Goal: Navigation & Orientation: Find specific page/section

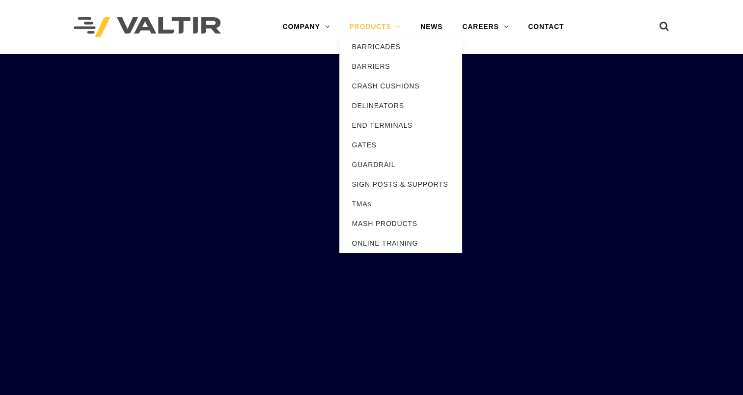
click at [381, 26] on link "PRODUCTS" at bounding box center [374, 27] width 71 height 20
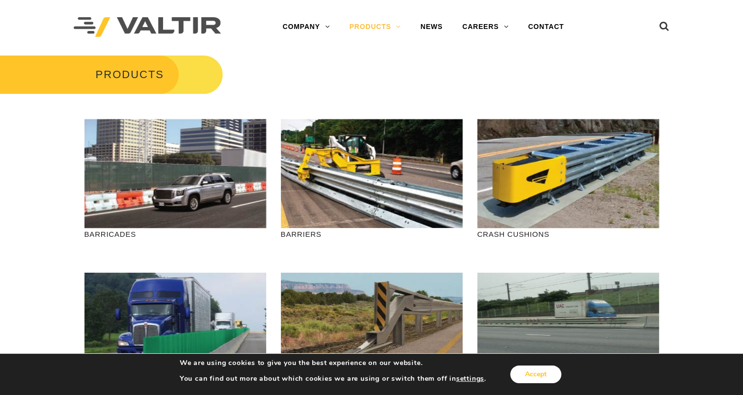
click at [532, 373] on button "Accept" at bounding box center [535, 374] width 51 height 18
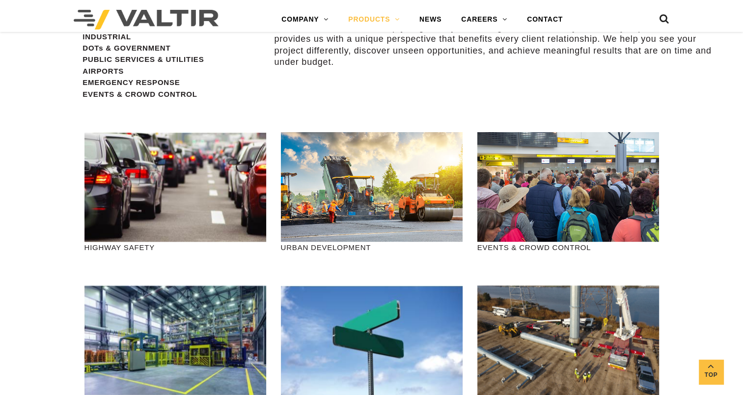
scroll to position [982, 0]
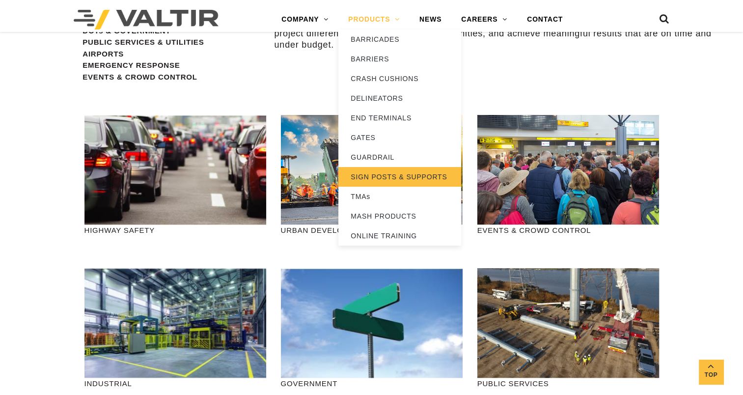
click at [384, 176] on link "SIGN POSTS & SUPPORTS" at bounding box center [399, 177] width 123 height 20
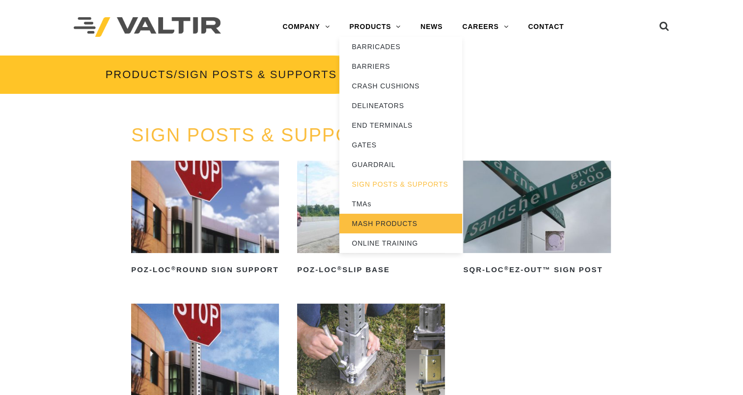
click at [385, 227] on link "MASH PRODUCTS" at bounding box center [400, 224] width 123 height 20
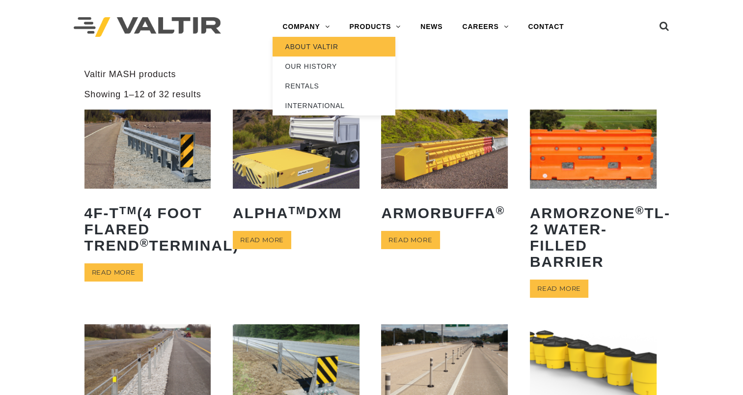
click at [303, 43] on link "ABOUT VALTIR" at bounding box center [334, 47] width 123 height 20
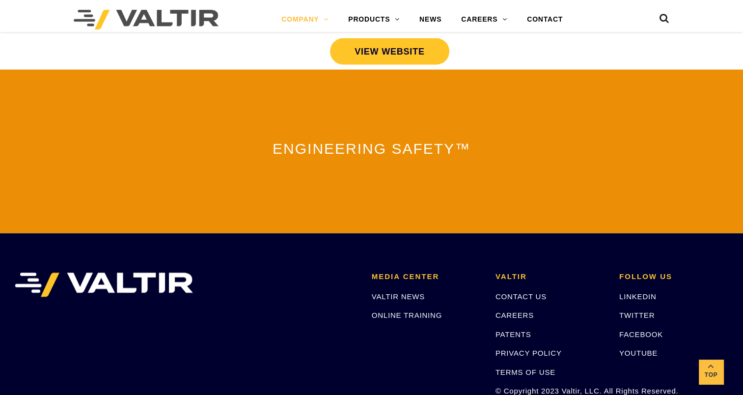
scroll to position [2210, 0]
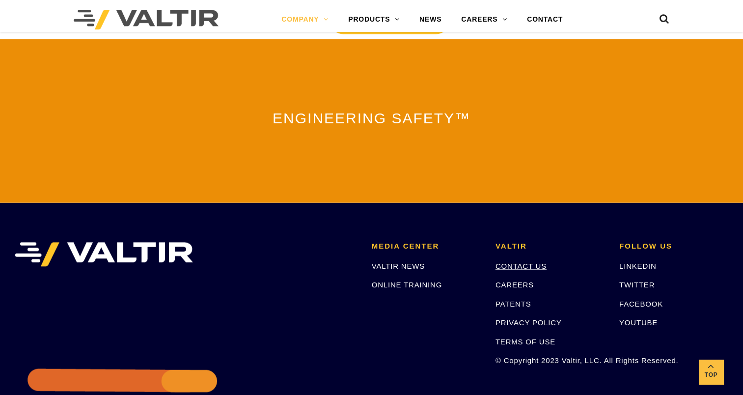
click at [536, 262] on link "CONTACT US" at bounding box center [521, 266] width 51 height 8
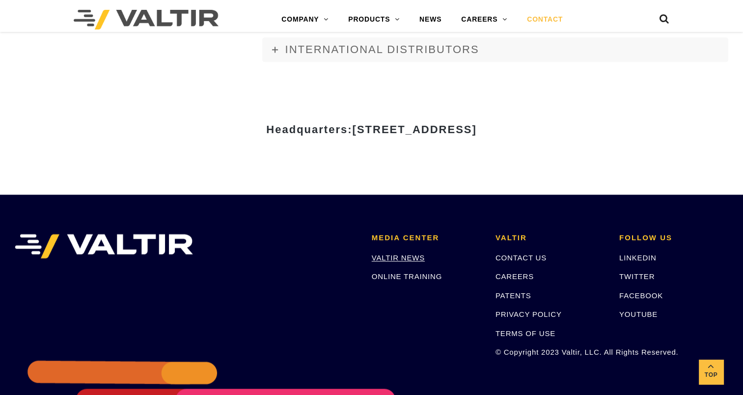
scroll to position [1346, 0]
